Goal: Task Accomplishment & Management: Complete application form

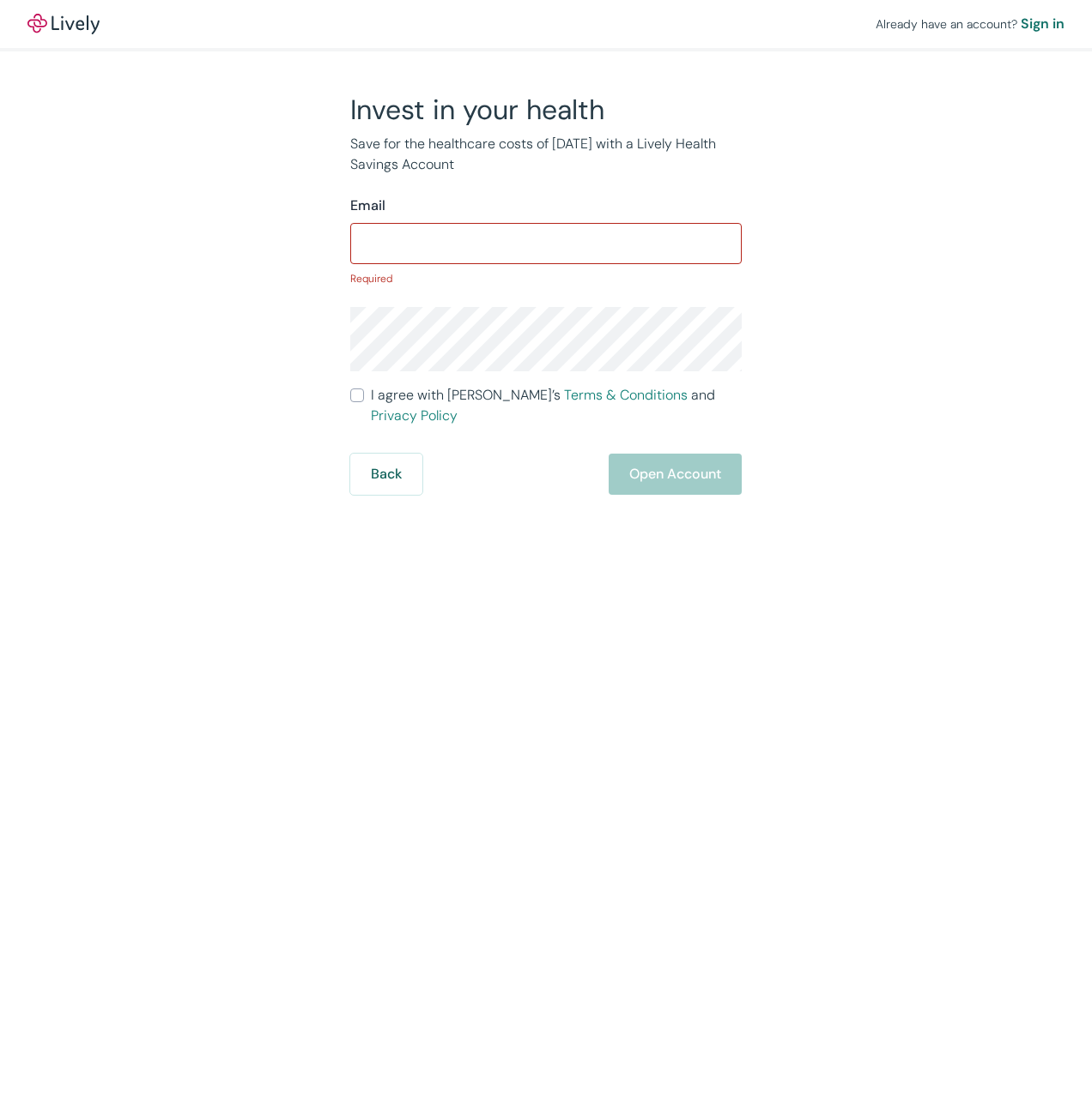
click at [401, 234] on input "Email" at bounding box center [546, 243] width 391 height 34
type input "[EMAIL_ADDRESS][DOMAIN_NAME]"
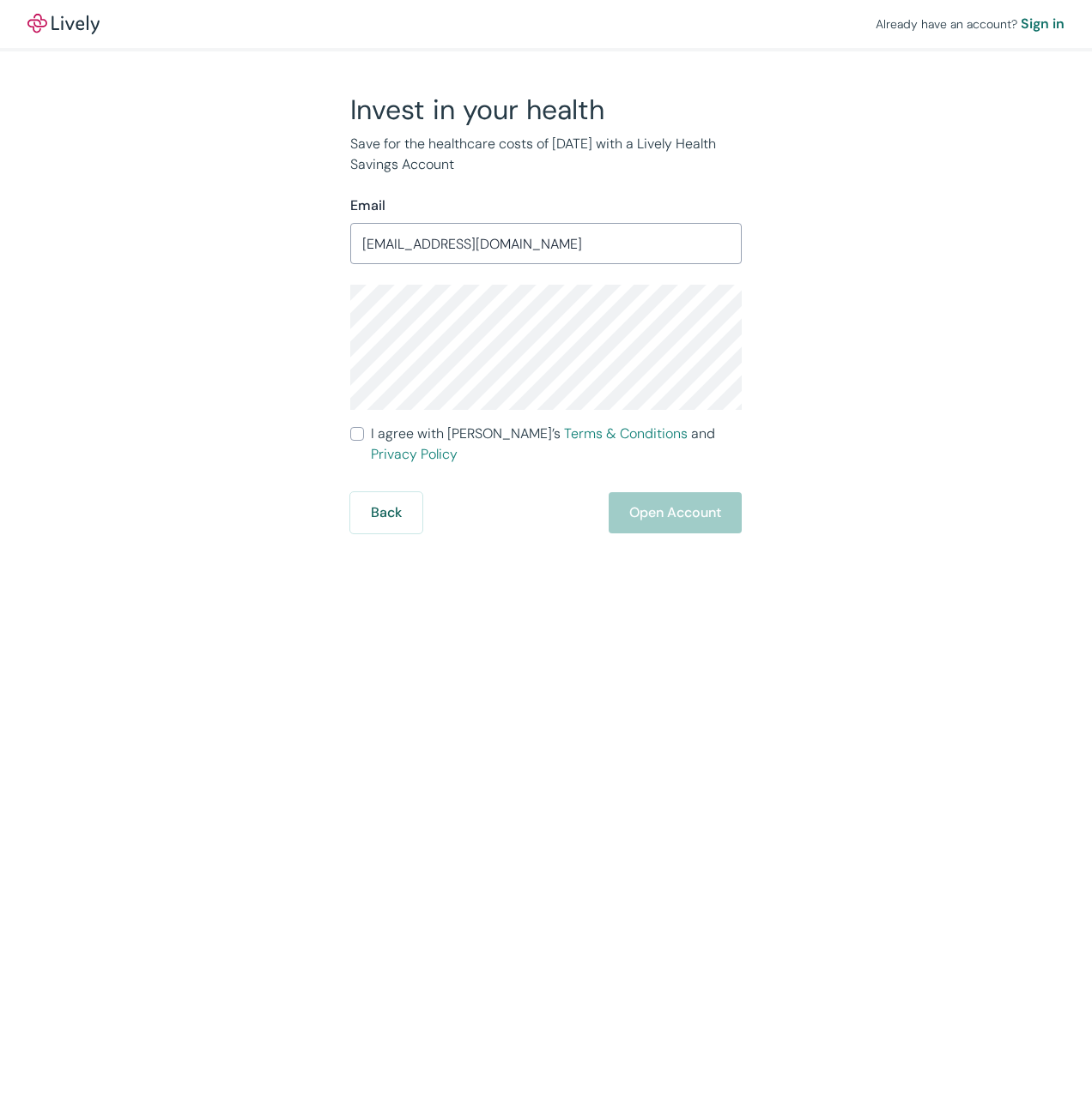
click at [357, 432] on input "I agree with Lively’s Terms & Conditions and Privacy Policy" at bounding box center [357, 434] width 14 height 14
checkbox input "true"
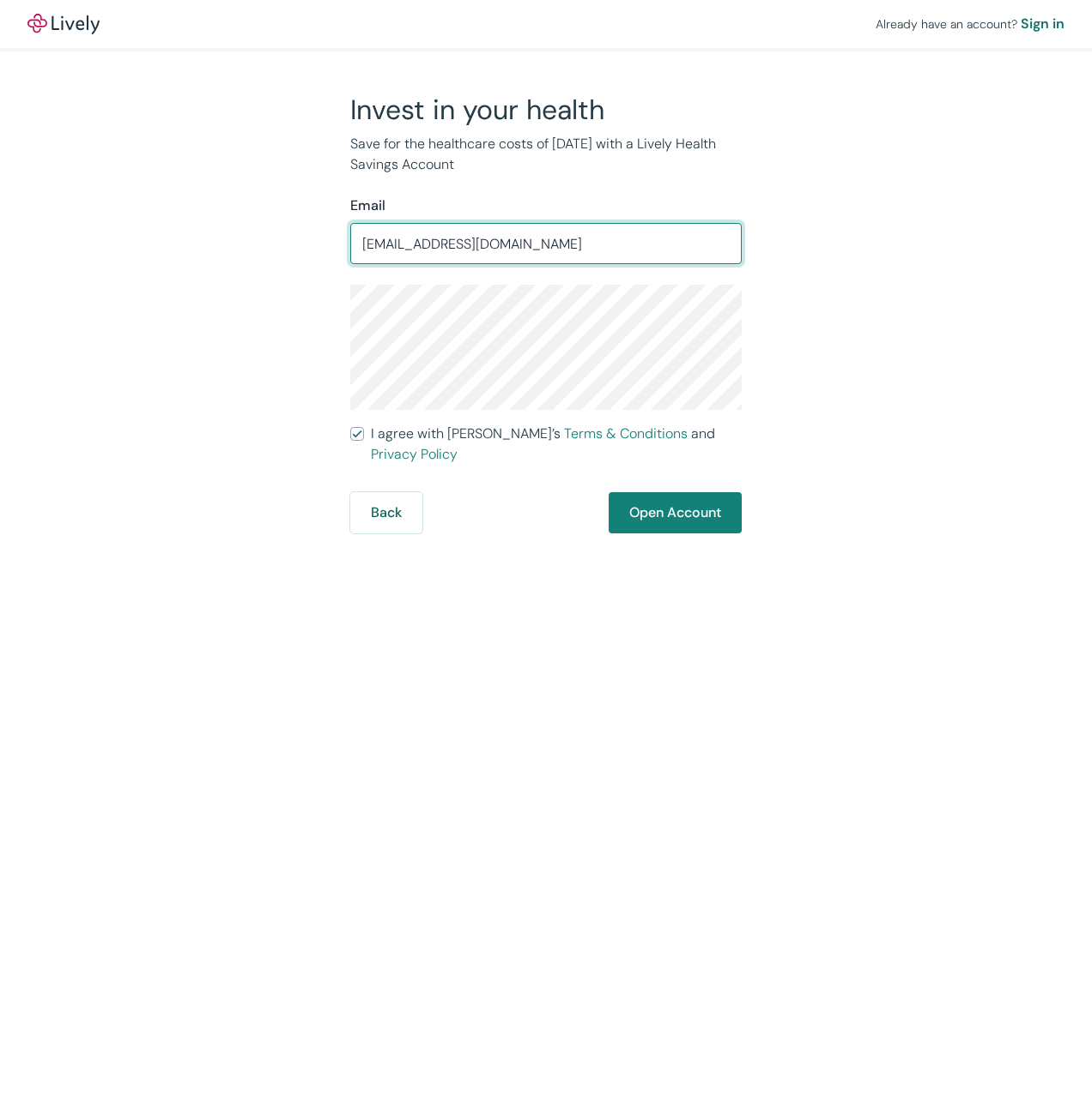
click at [400, 250] on input "[EMAIL_ADDRESS][DOMAIN_NAME]" at bounding box center [546, 243] width 391 height 34
click at [681, 512] on button "Open Account" at bounding box center [675, 513] width 133 height 41
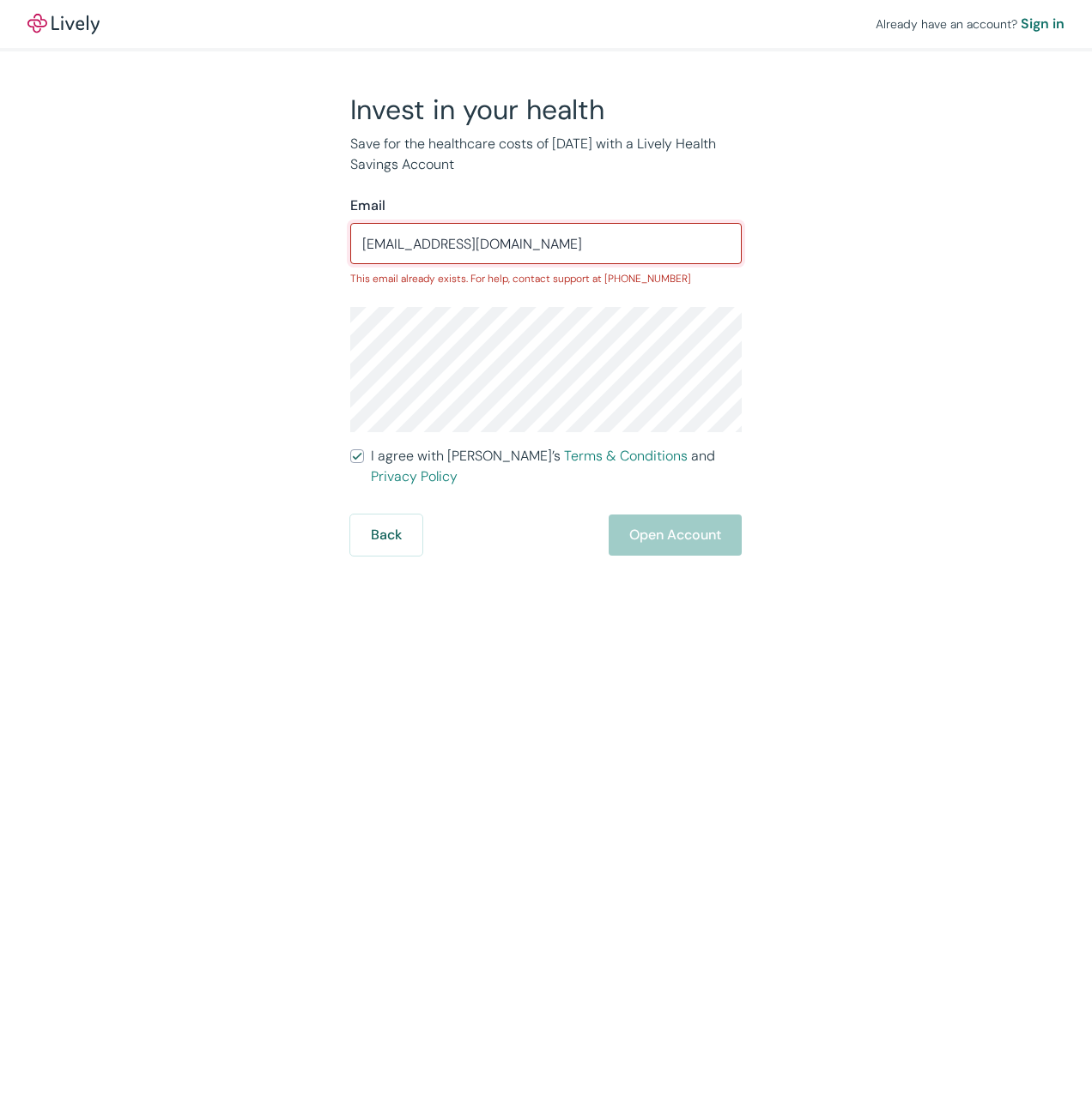
click at [400, 244] on input "[EMAIL_ADDRESS][DOMAIN_NAME]" at bounding box center [546, 243] width 391 height 34
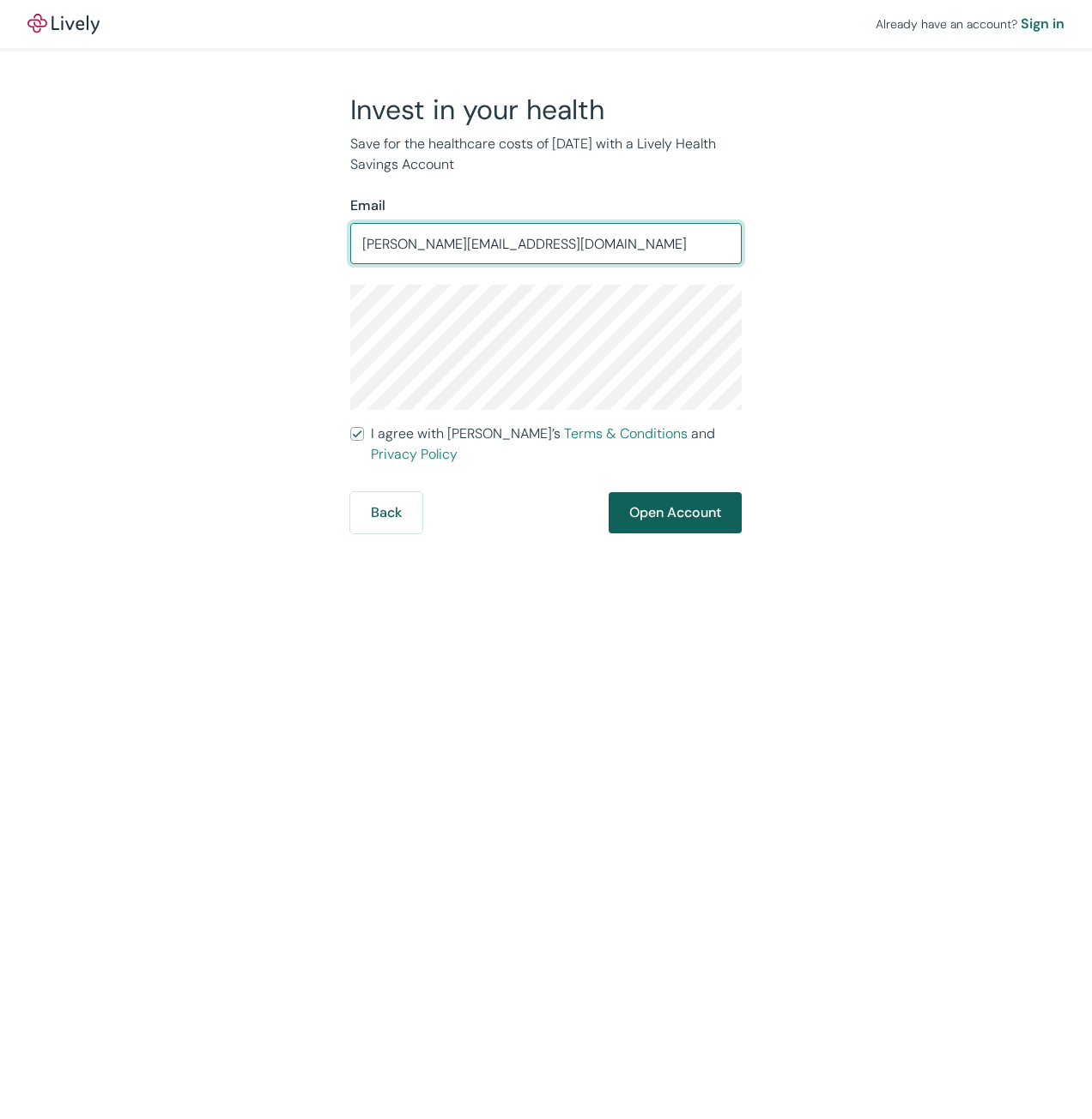
type input "[PERSON_NAME][EMAIL_ADDRESS][DOMAIN_NAME]"
click at [638, 492] on button "Open Account" at bounding box center [675, 513] width 133 height 41
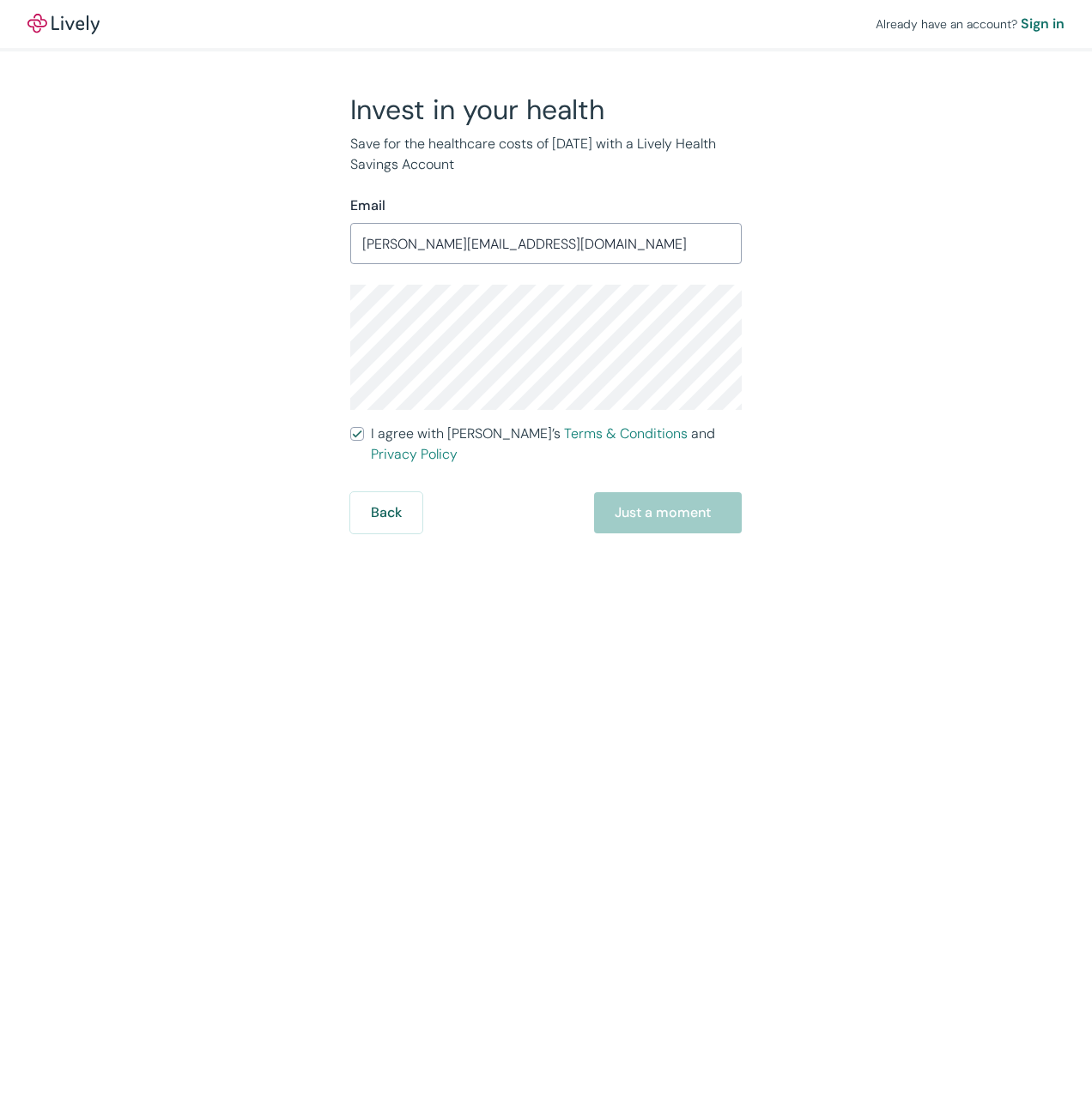
click at [565, 599] on div "Already have an account? Sign in Invest in your health Save for the healthcare …" at bounding box center [546, 559] width 1092 height 1119
click at [399, 497] on button "Back" at bounding box center [386, 513] width 72 height 41
